Goal: Task Accomplishment & Management: Use online tool/utility

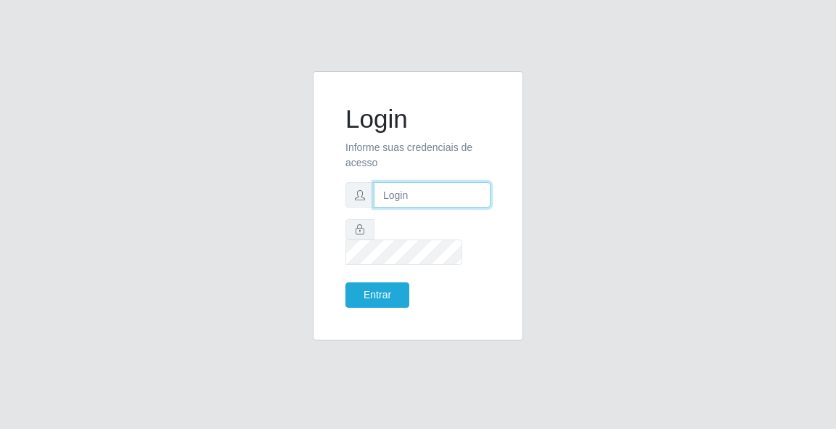
click at [403, 208] on input "text" at bounding box center [432, 194] width 117 height 25
type input "[EMAIL_ADDRESS][DOMAIN_NAME]"
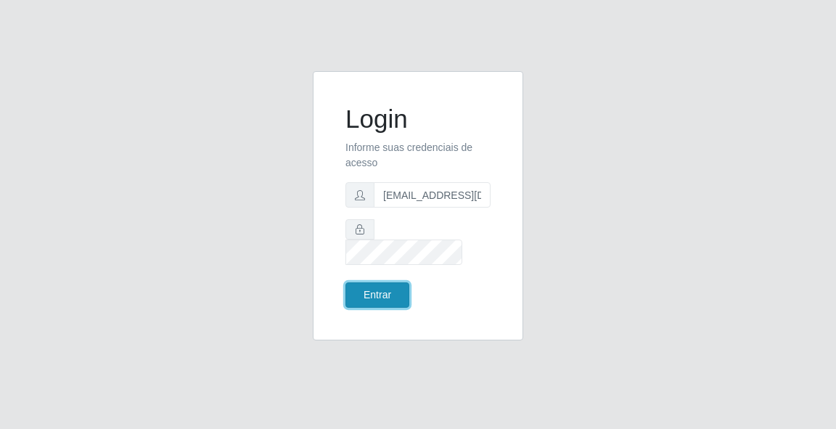
click at [385, 290] on button "Entrar" at bounding box center [377, 294] width 64 height 25
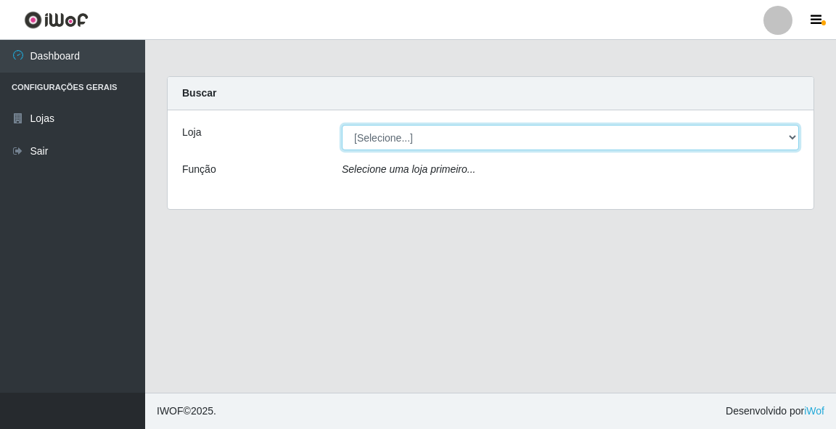
drag, startPoint x: 390, startPoint y: 136, endPoint x: 382, endPoint y: 129, distance: 10.8
click at [382, 129] on select "[Selecione...] Rede Potiguar 5 - Extremoz" at bounding box center [570, 137] width 457 height 25
select select "79"
click at [342, 125] on select "[Selecione...] Rede Potiguar 5 - Extremoz" at bounding box center [570, 137] width 457 height 25
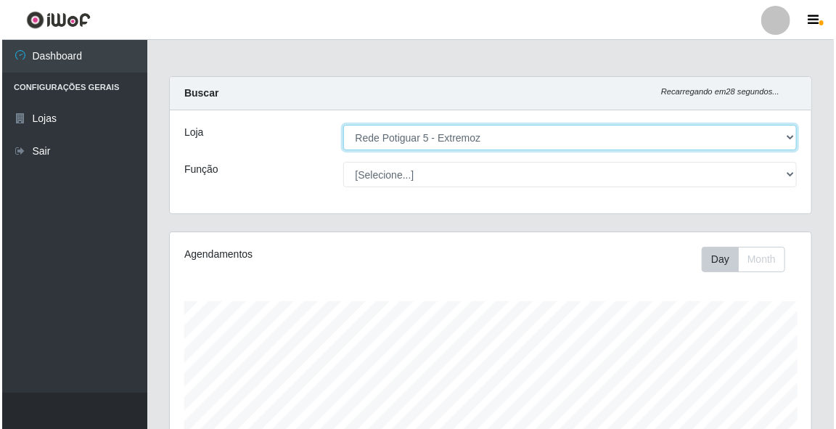
scroll to position [364, 0]
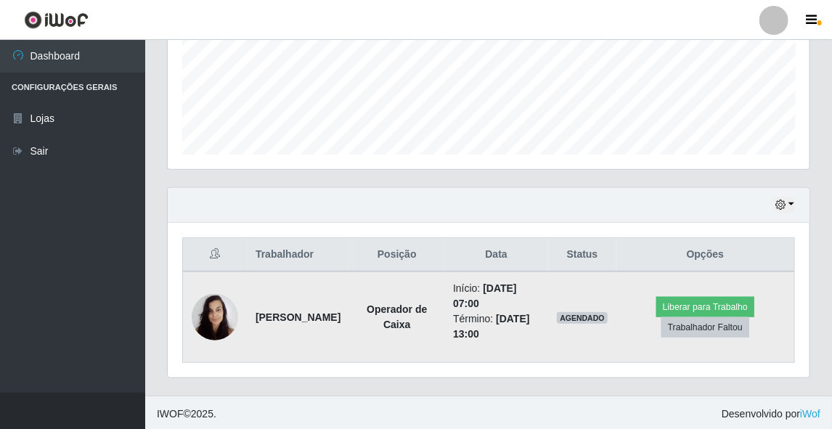
click at [205, 325] on img at bounding box center [215, 317] width 46 height 62
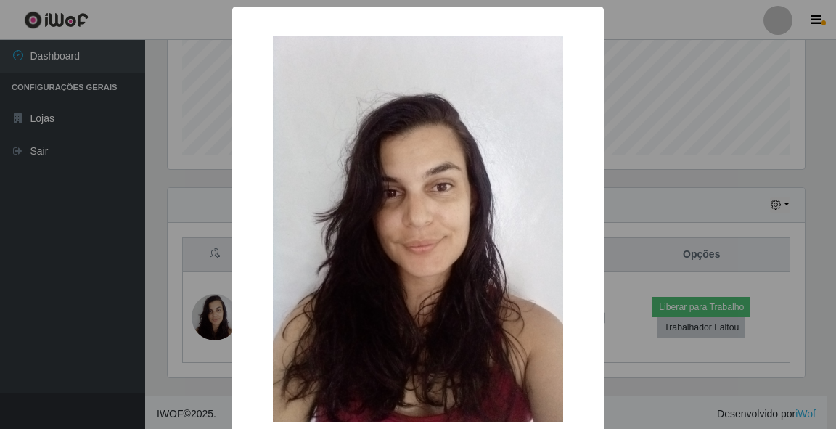
click at [627, 207] on div "× OK Cancel" at bounding box center [418, 214] width 836 height 429
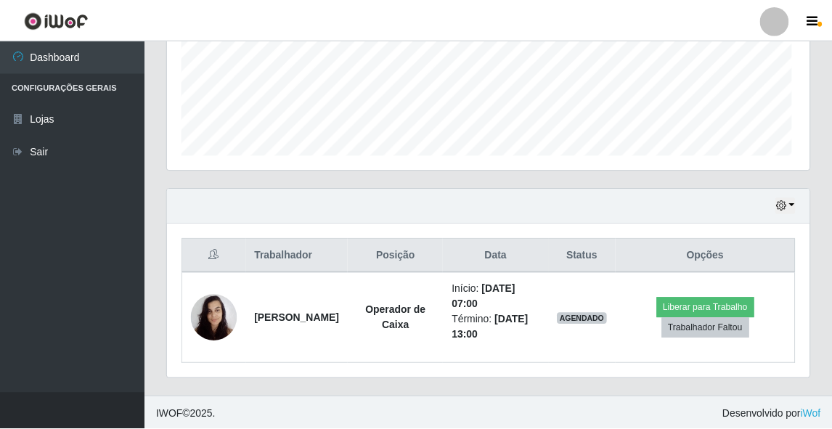
scroll to position [301, 641]
